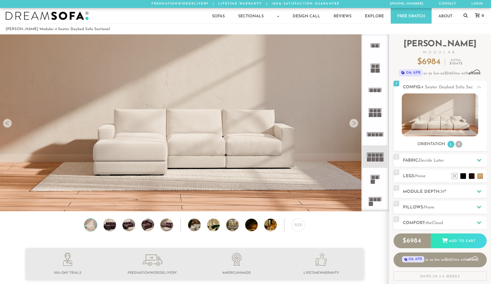
click at [376, 137] on icon at bounding box center [375, 134] width 22 height 22
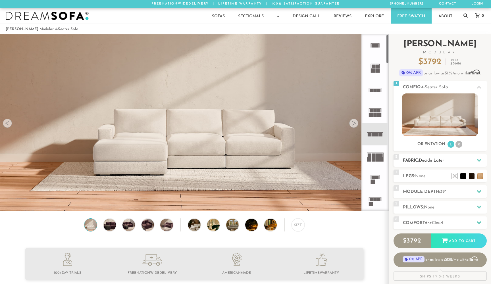
click at [461, 159] on h2 "Fabric: Decide Later" at bounding box center [445, 161] width 84 height 7
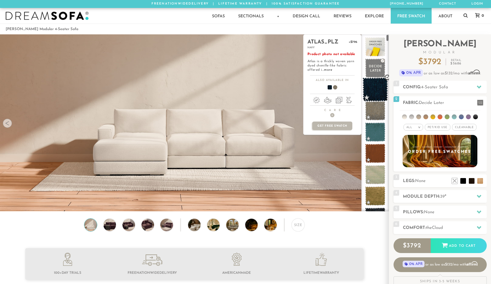
click at [378, 89] on span at bounding box center [375, 90] width 25 height 24
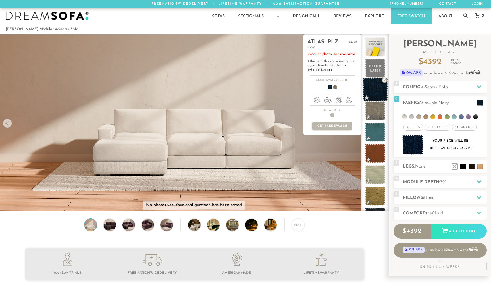
click at [378, 92] on span at bounding box center [375, 90] width 25 height 24
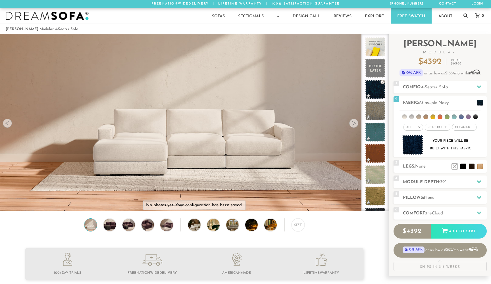
click at [353, 123] on div at bounding box center [353, 123] width 9 height 9
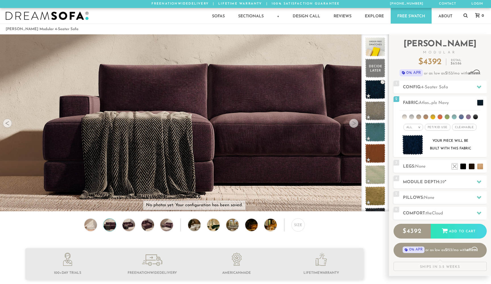
click at [356, 124] on div at bounding box center [353, 123] width 9 height 9
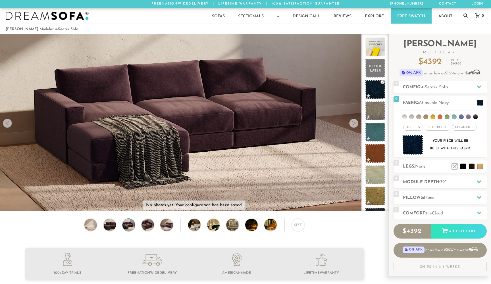
click at [352, 125] on div at bounding box center [353, 123] width 9 height 9
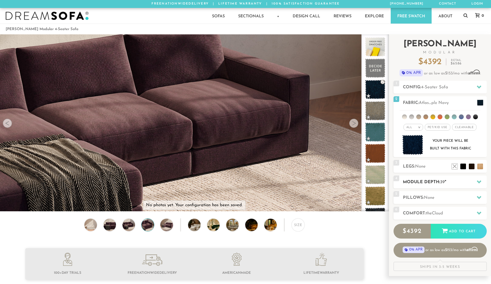
click at [439, 183] on h2 "Module Depth: 39 "" at bounding box center [445, 182] width 84 height 7
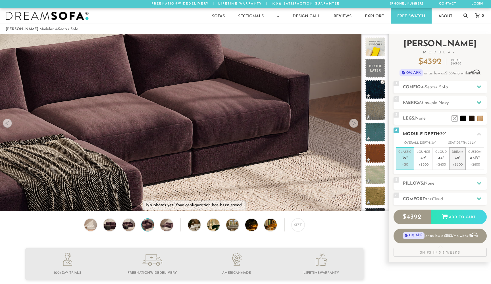
click at [459, 162] on p "+$600" at bounding box center [457, 164] width 11 height 5
click at [465, 90] on h2 "Config: 4-Seater Sofa" at bounding box center [445, 87] width 84 height 7
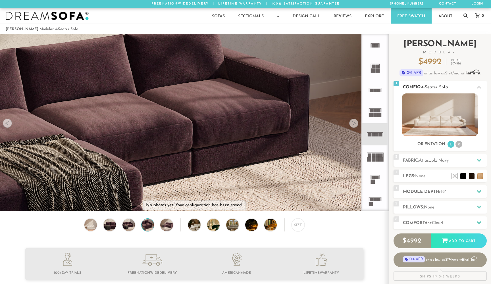
click at [459, 145] on li "R" at bounding box center [459, 144] width 7 height 7
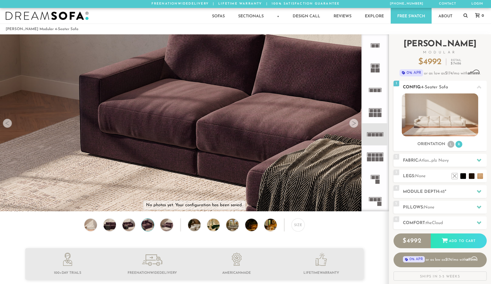
click at [459, 145] on li "R" at bounding box center [459, 144] width 7 height 7
click at [451, 146] on li "L" at bounding box center [451, 144] width 7 height 7
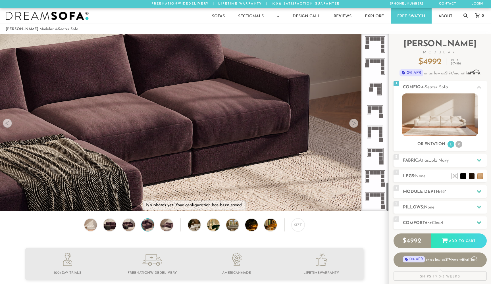
scroll to position [891, 0]
click at [377, 173] on rect at bounding box center [375, 172] width 3 height 3
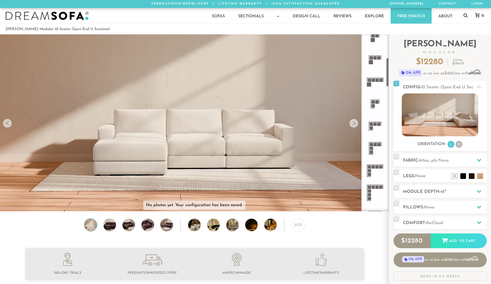
scroll to position [27, 0]
